Goal: Task Accomplishment & Management: Use online tool/utility

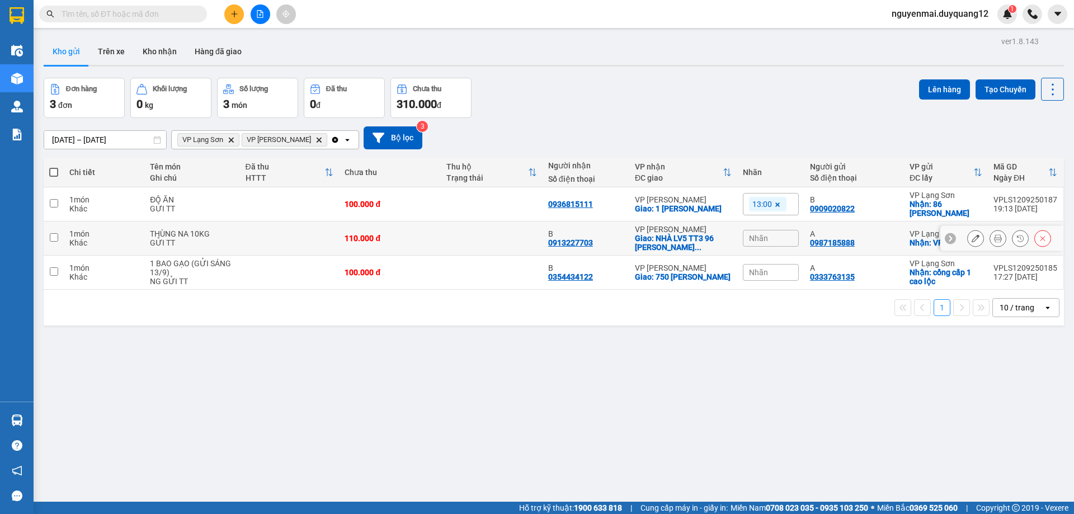
click at [51, 242] on td at bounding box center [54, 239] width 20 height 34
checkbox input "true"
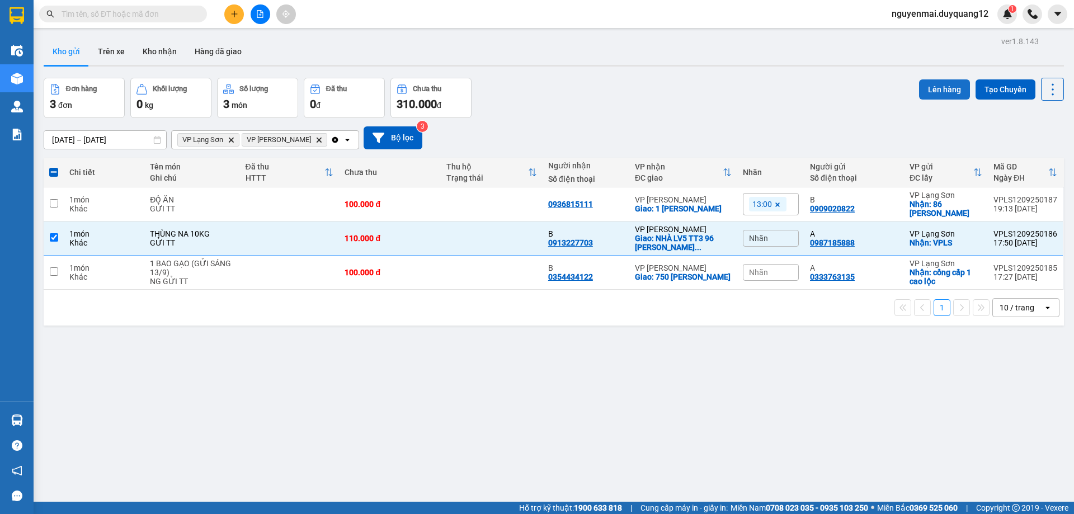
click at [936, 98] on button "Lên hàng" at bounding box center [944, 89] width 51 height 20
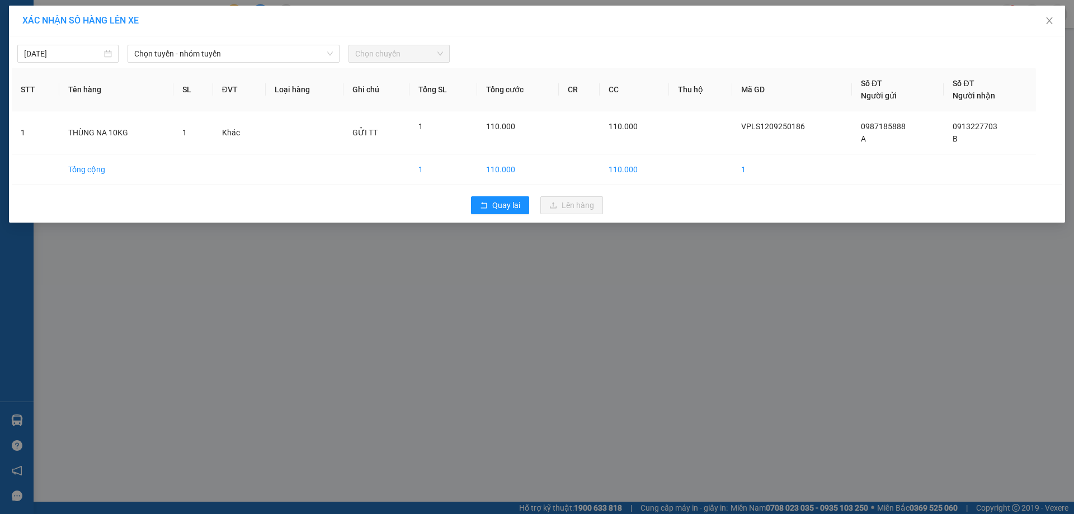
click at [252, 63] on div "12/09/2025 Chọn tuyến - nhóm tuyến Chọn chuyến STT Tên hàng SL ĐVT Loại hàng Gh…" at bounding box center [537, 129] width 1056 height 186
click at [265, 53] on span "Chọn tuyến - nhóm tuyến" at bounding box center [233, 53] width 199 height 17
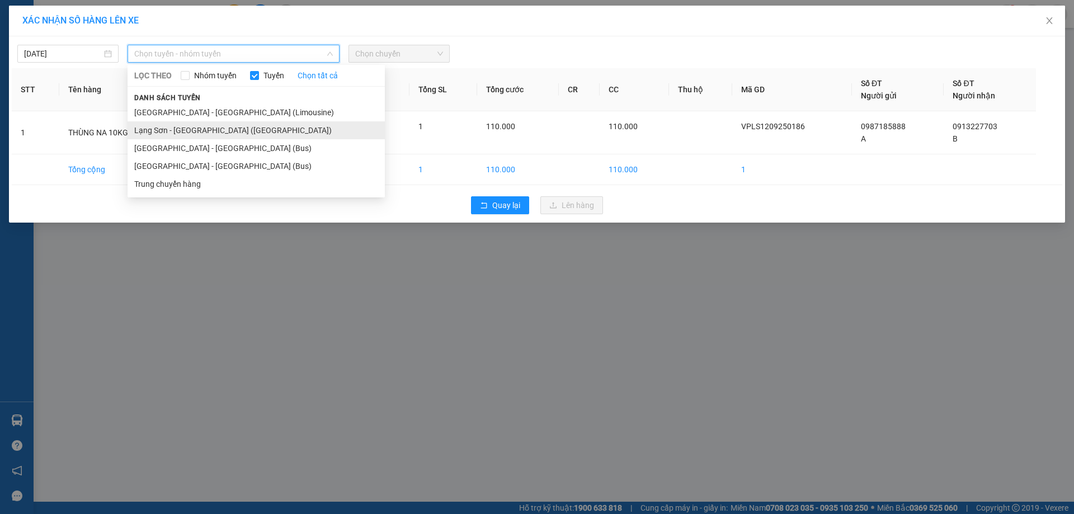
click at [239, 133] on li "Lạng Sơn - Hà Nội (Limousine)" at bounding box center [256, 130] width 257 height 18
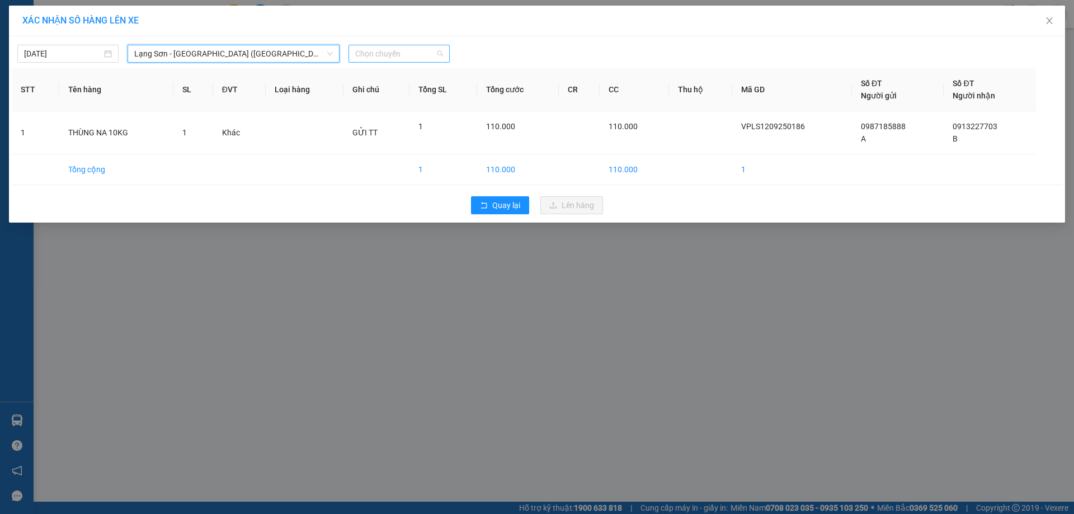
click at [399, 58] on span "Chọn chuyến" at bounding box center [399, 53] width 88 height 17
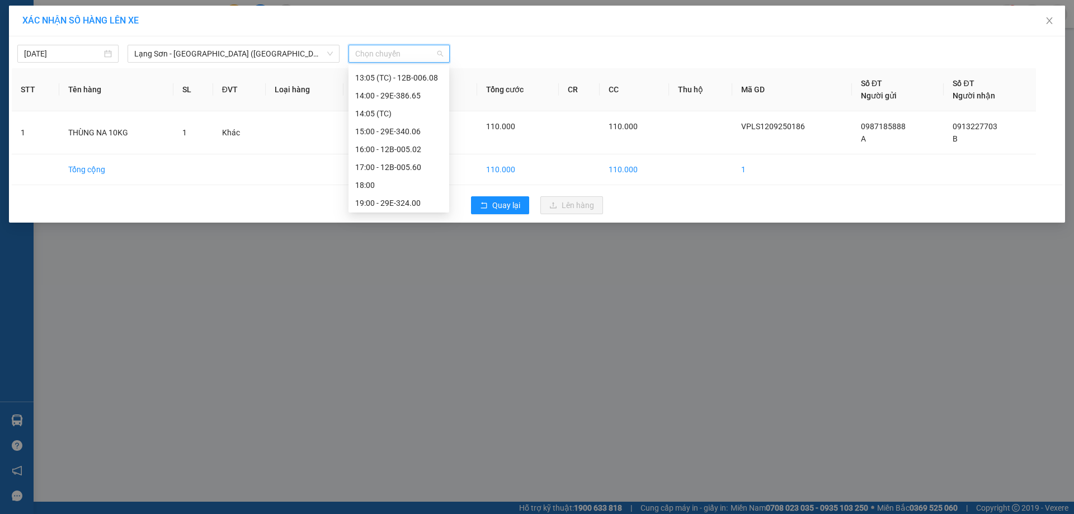
scroll to position [215, 0]
click at [249, 53] on span "Lạng Sơn - Hà Nội (Limousine)" at bounding box center [233, 53] width 199 height 17
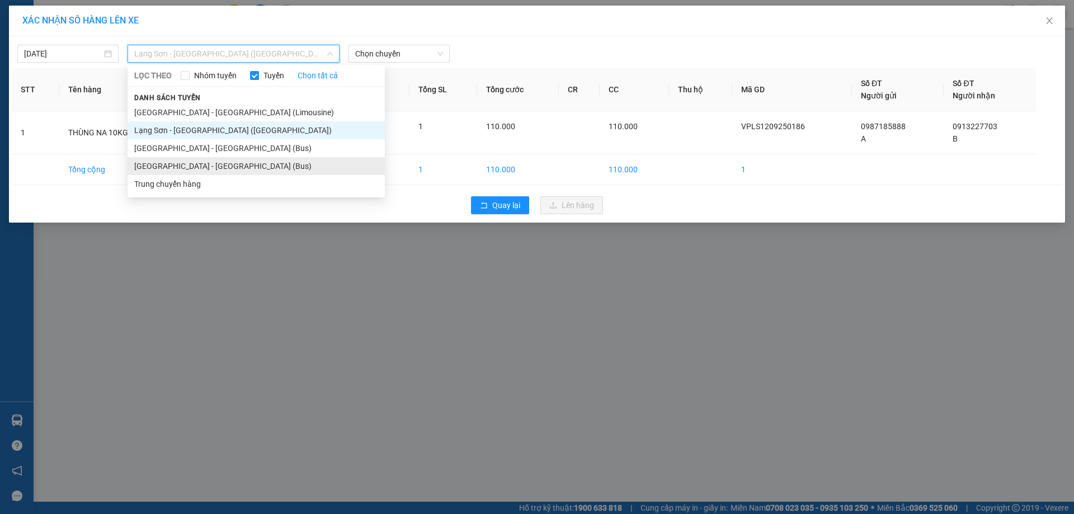
click at [215, 169] on li "Lạng Sơn - Hà Nội (Bus)" at bounding box center [256, 166] width 257 height 18
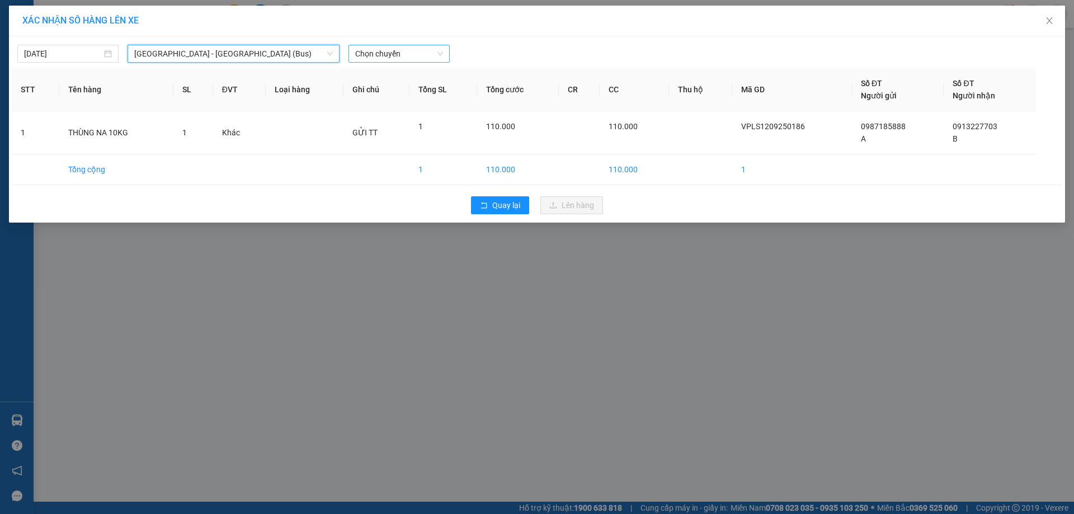
click at [421, 55] on span "Chọn chuyến" at bounding box center [399, 53] width 88 height 17
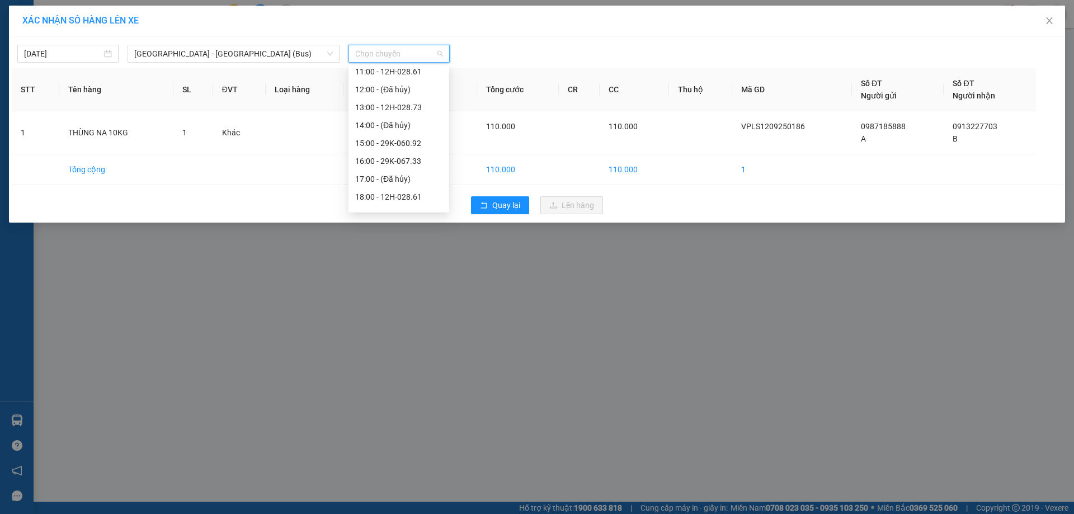
scroll to position [161, 0]
click at [415, 181] on div "18:00 - 12H-028.61" at bounding box center [398, 183] width 87 height 12
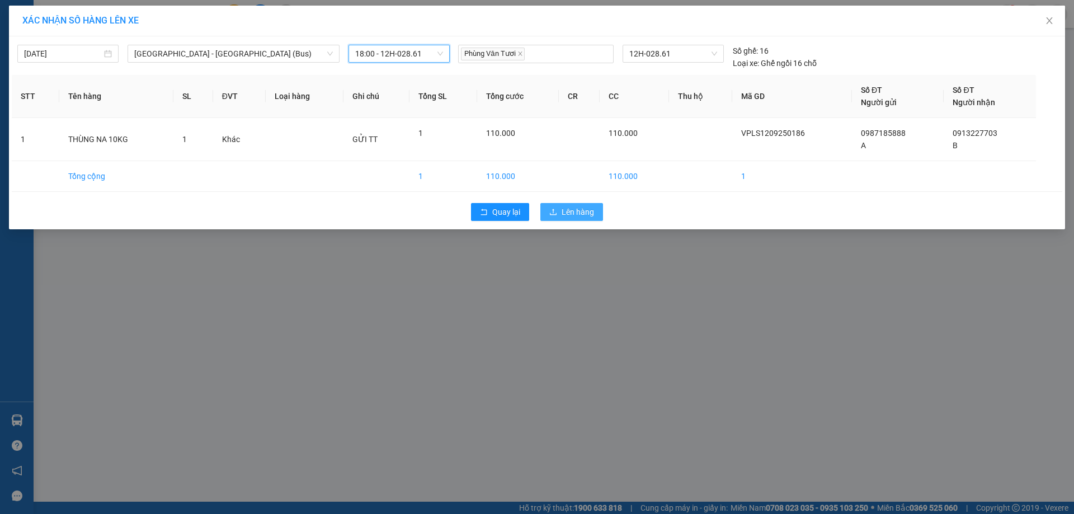
click at [569, 215] on span "Lên hàng" at bounding box center [578, 212] width 32 height 12
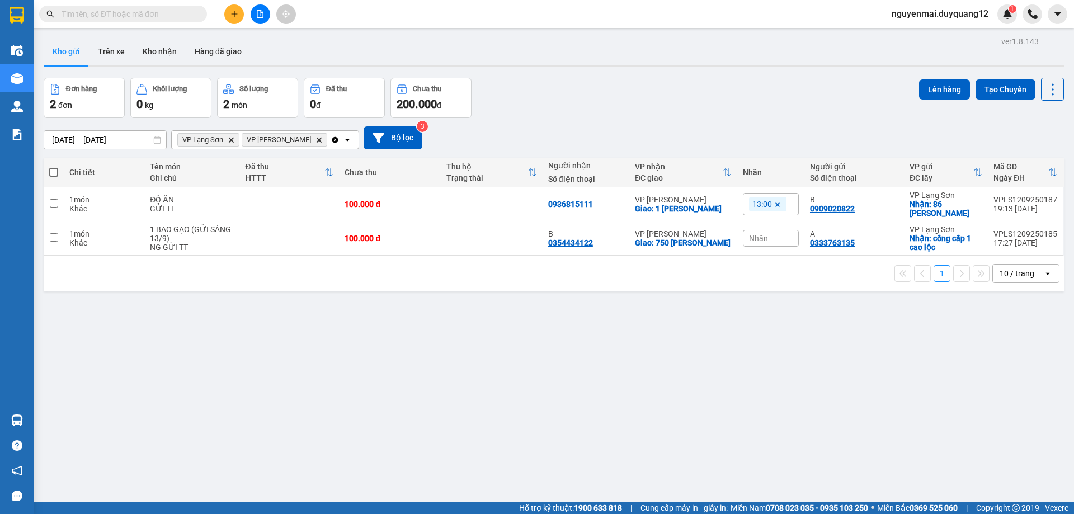
click at [773, 247] on div "Nhãn" at bounding box center [771, 239] width 56 height 34
click at [777, 243] on div "Nhãn" at bounding box center [771, 238] width 56 height 17
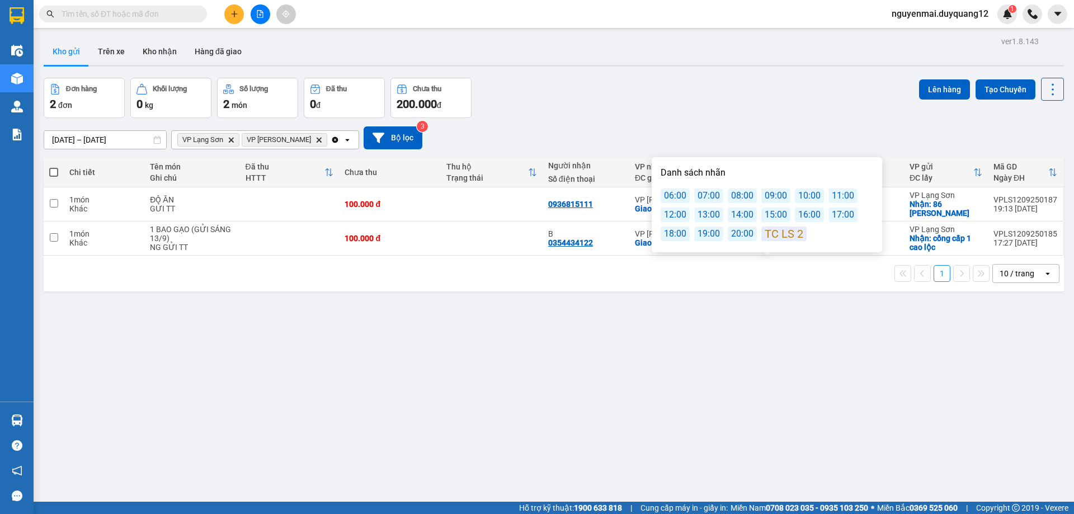
click at [701, 197] on div "07:00" at bounding box center [708, 196] width 29 height 15
click at [738, 128] on div "10/09/2025 – 12/09/2025 Press the down arrow key to interact with the calendar …" at bounding box center [554, 137] width 1020 height 23
